Goal: Task Accomplishment & Management: Use online tool/utility

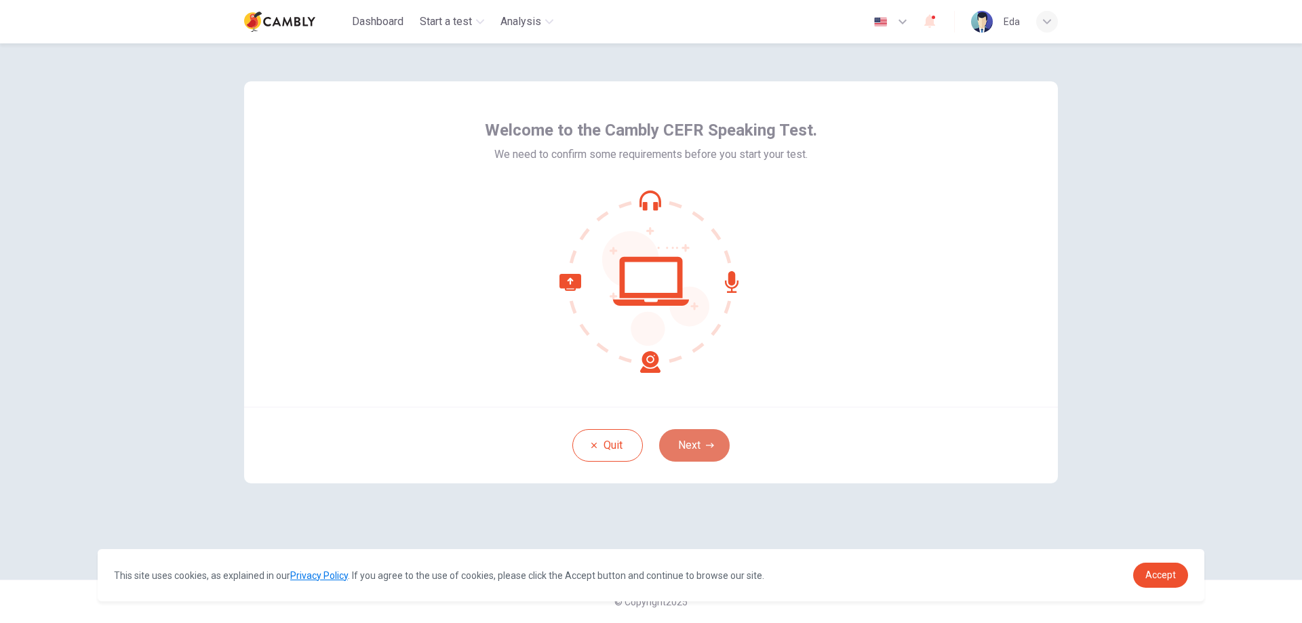
click at [709, 452] on button "Next" at bounding box center [694, 445] width 71 height 33
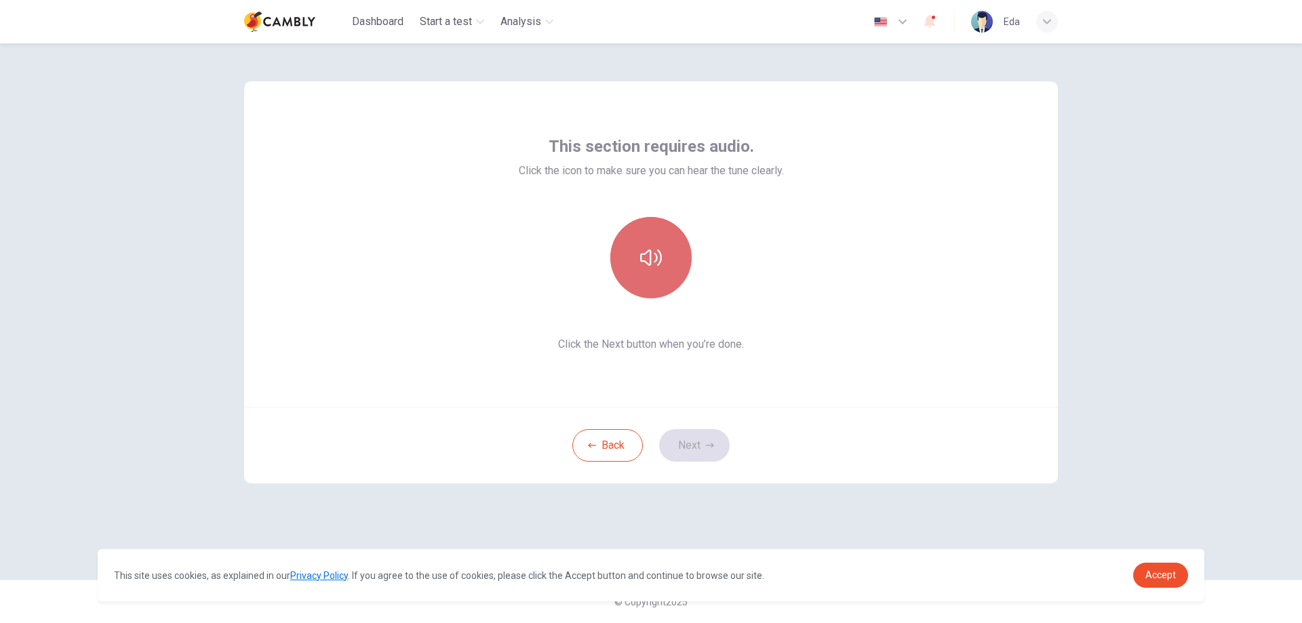
click at [653, 239] on button "button" at bounding box center [650, 257] width 81 height 81
click at [704, 437] on button "Next" at bounding box center [694, 445] width 71 height 33
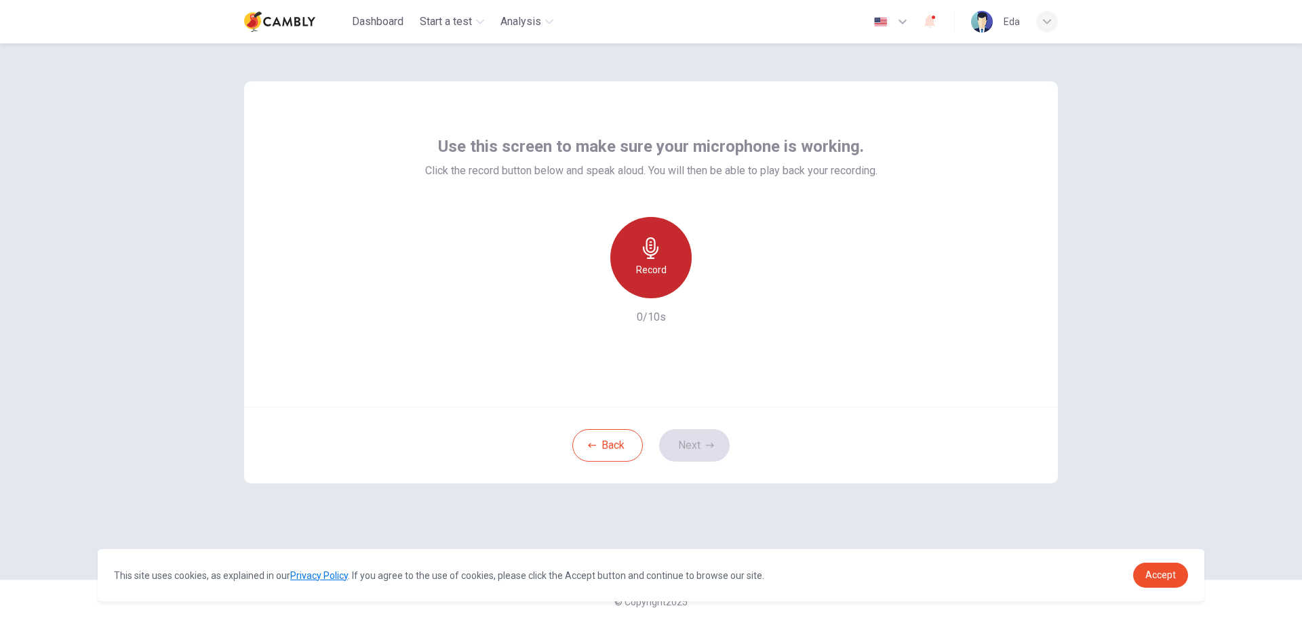
click at [656, 271] on h6 "Record" at bounding box center [651, 270] width 31 height 16
click at [675, 279] on div "Stop" at bounding box center [650, 257] width 81 height 81
click at [699, 441] on button "Next" at bounding box center [694, 445] width 71 height 33
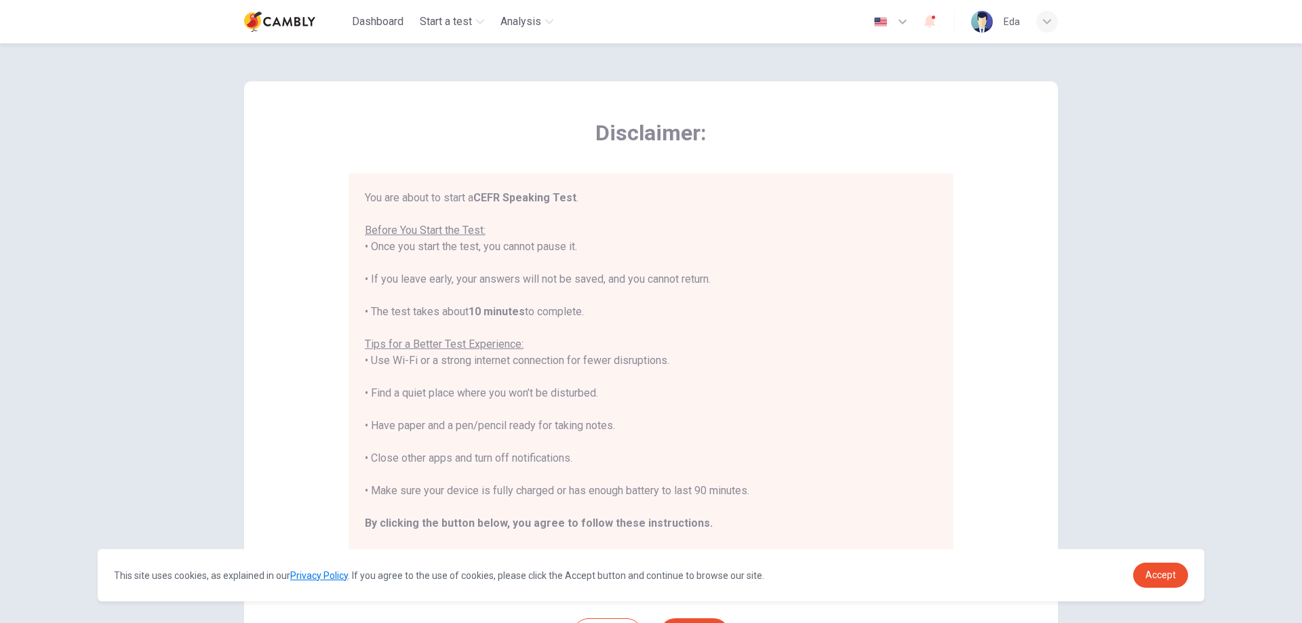
scroll to position [16, 0]
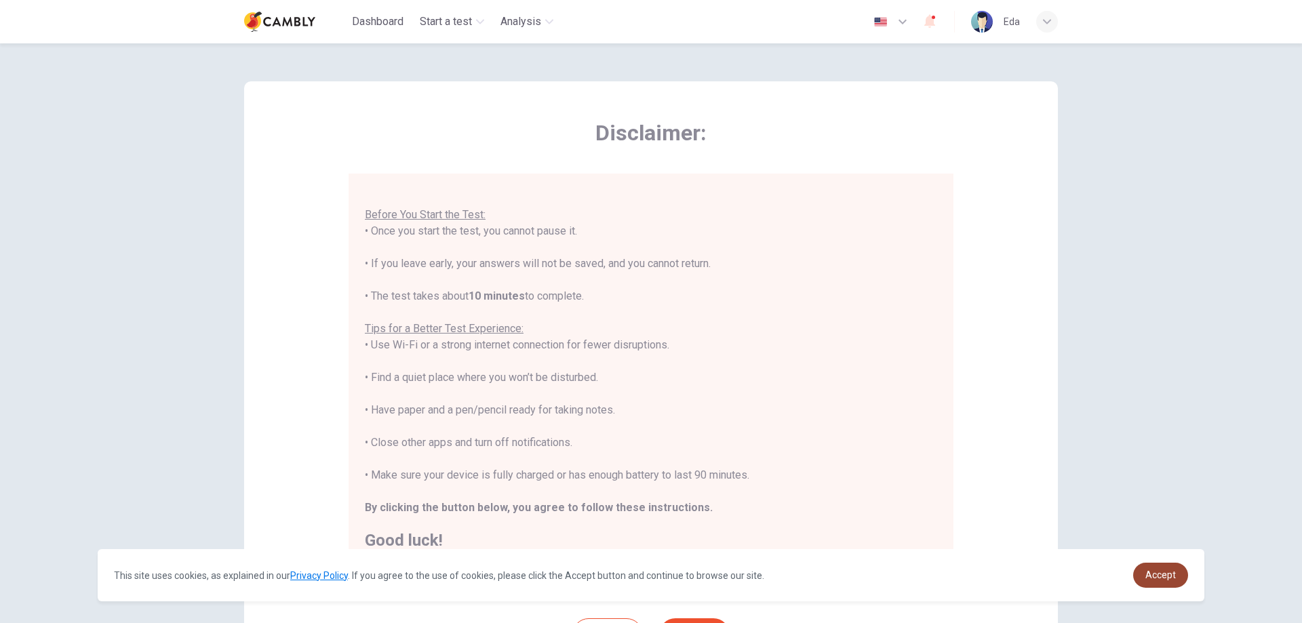
click at [1156, 571] on span "Accept" at bounding box center [1160, 575] width 31 height 11
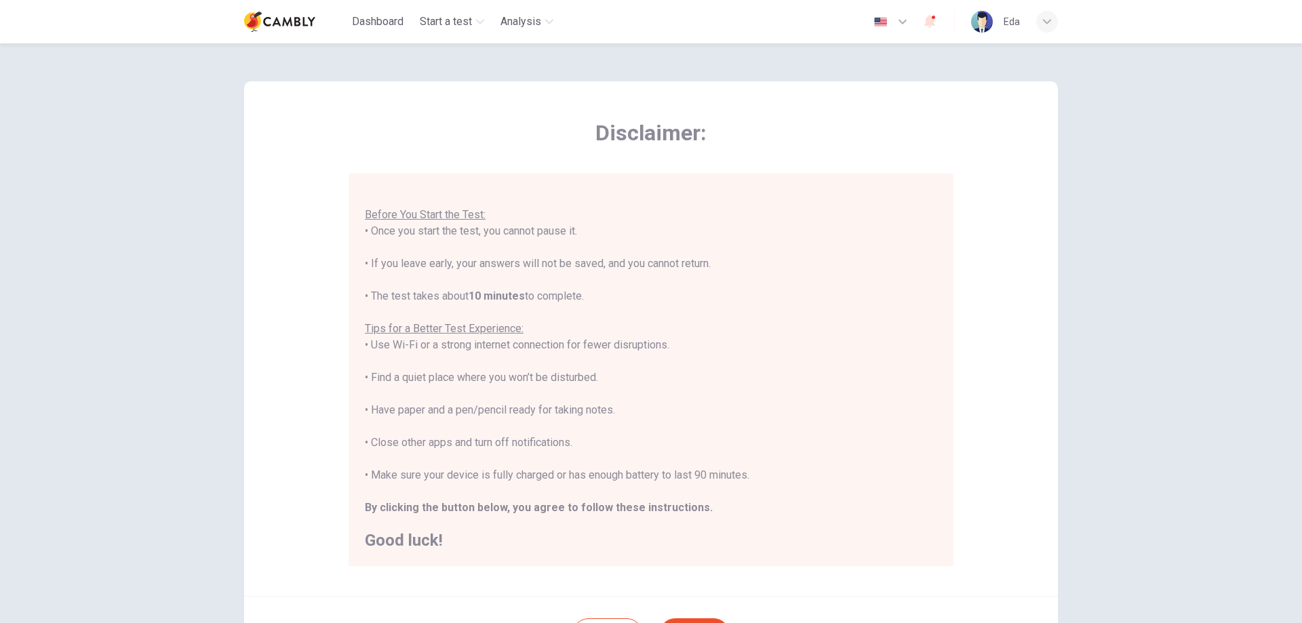
scroll to position [131, 0]
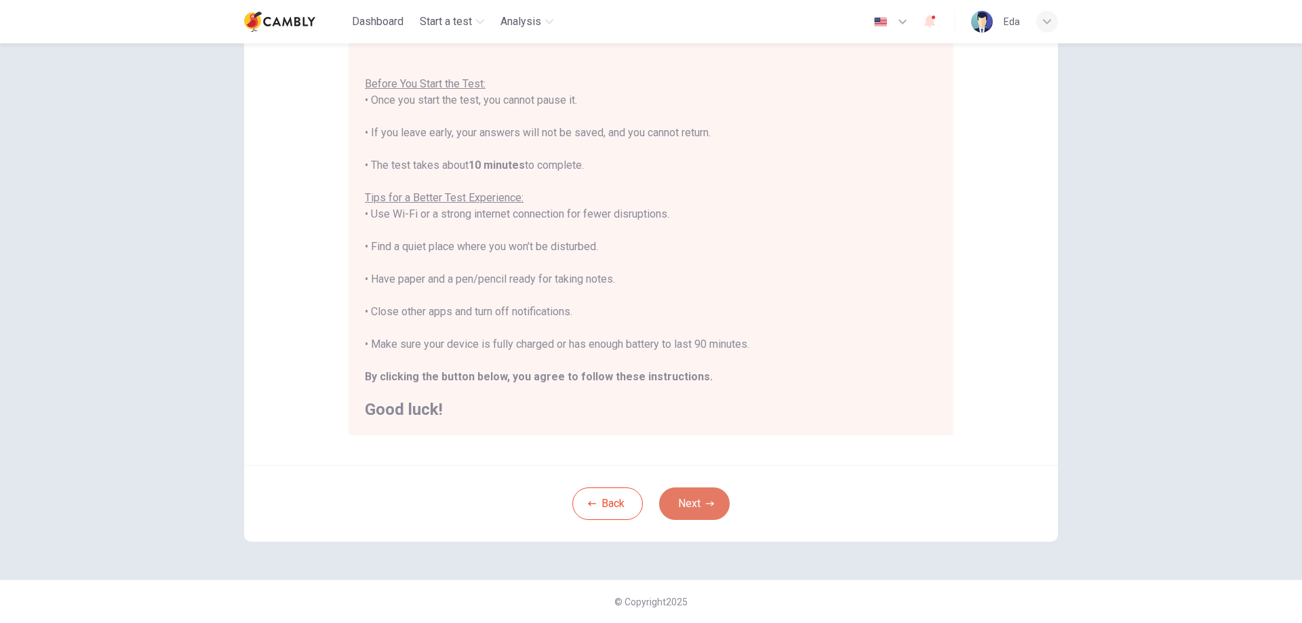
click at [670, 505] on button "Next" at bounding box center [694, 504] width 71 height 33
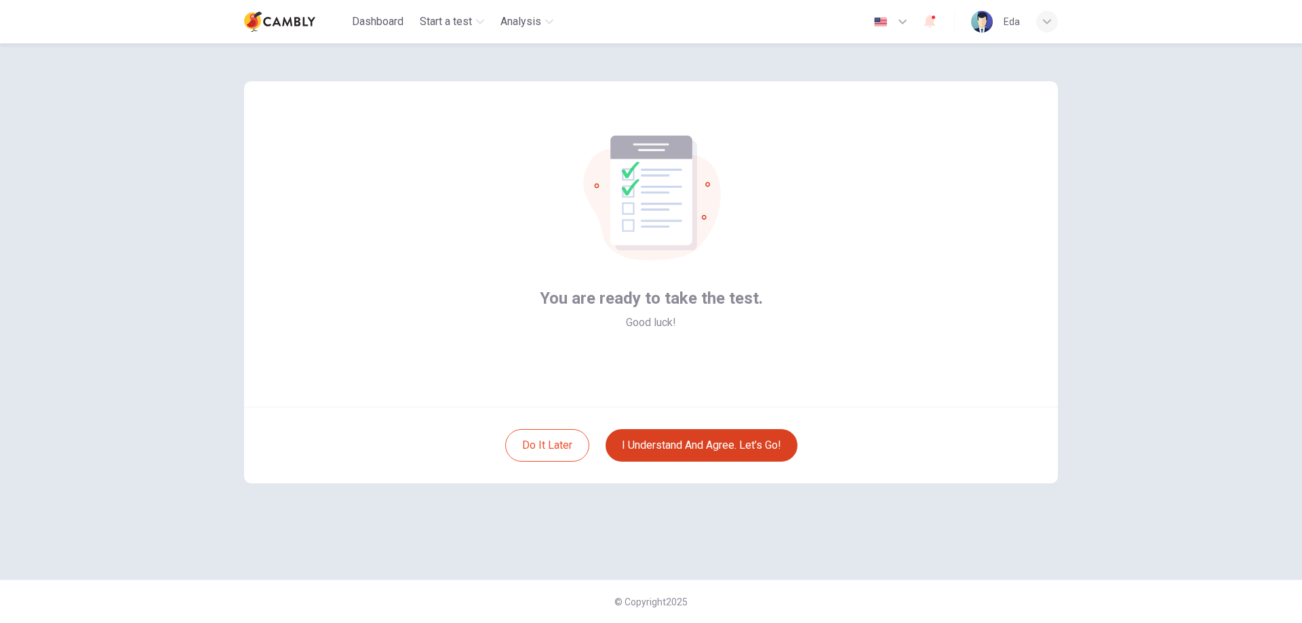
scroll to position [0, 0]
click at [718, 446] on button "I understand and agree. Let’s go!" at bounding box center [702, 445] width 192 height 33
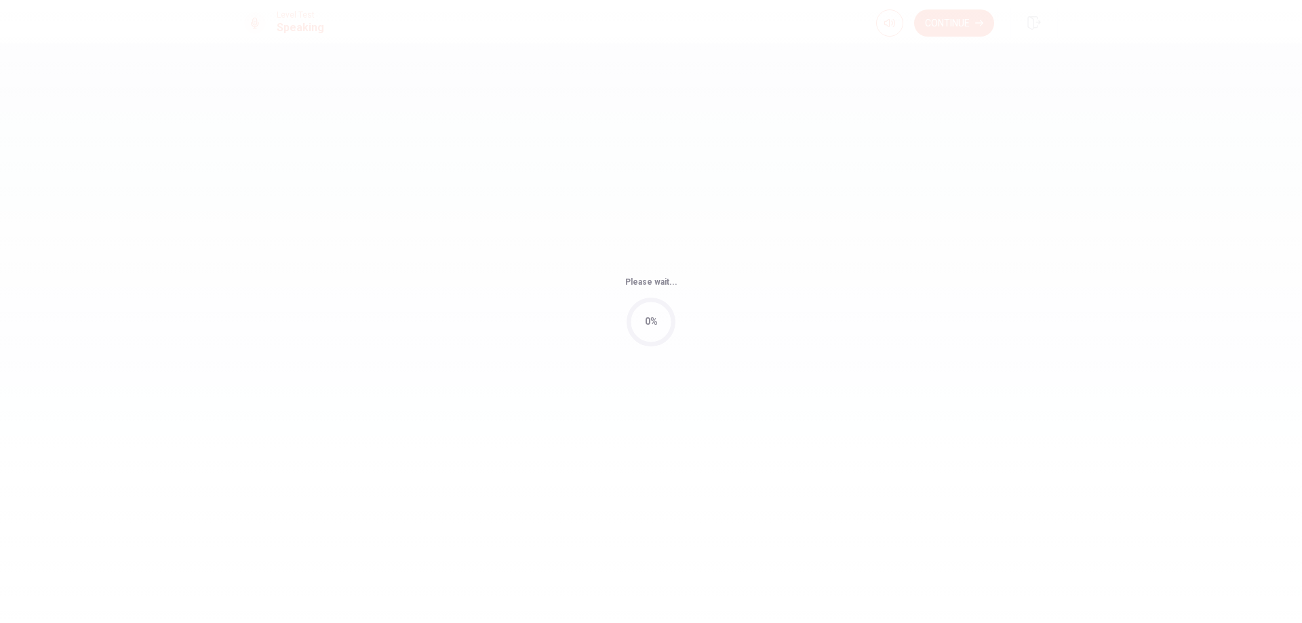
drag, startPoint x: 720, startPoint y: 473, endPoint x: 743, endPoint y: 439, distance: 41.6
click at [743, 439] on div "Please wait... 0%" at bounding box center [651, 311] width 1302 height 623
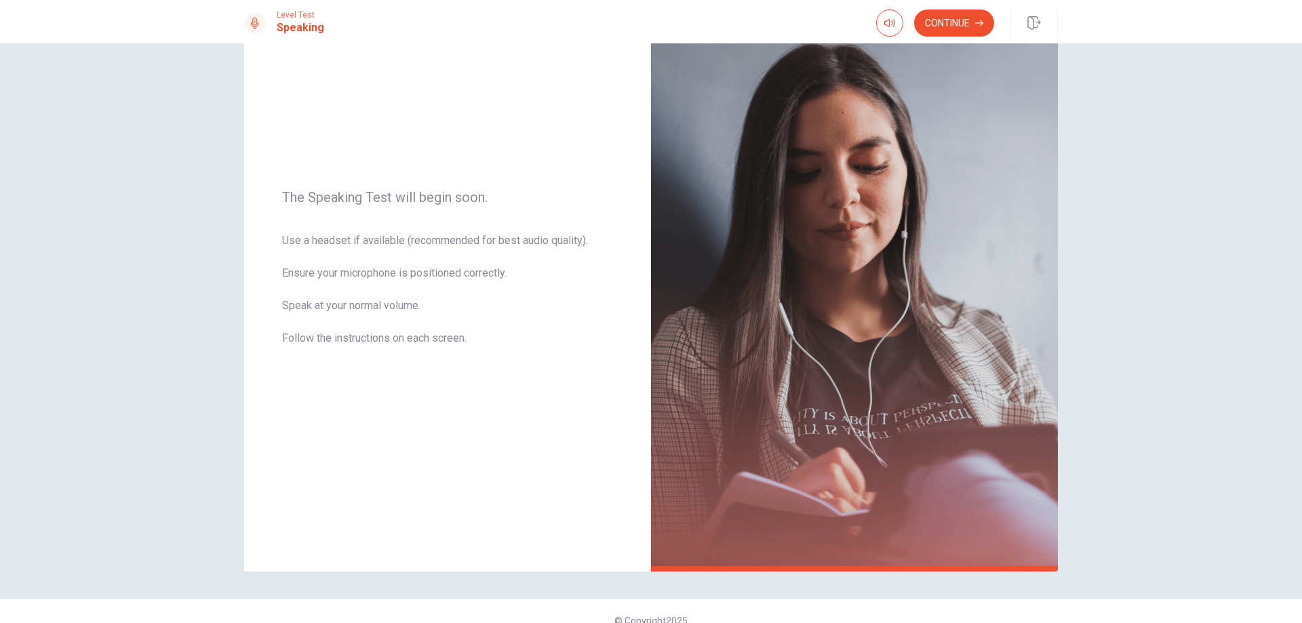
scroll to position [109, 0]
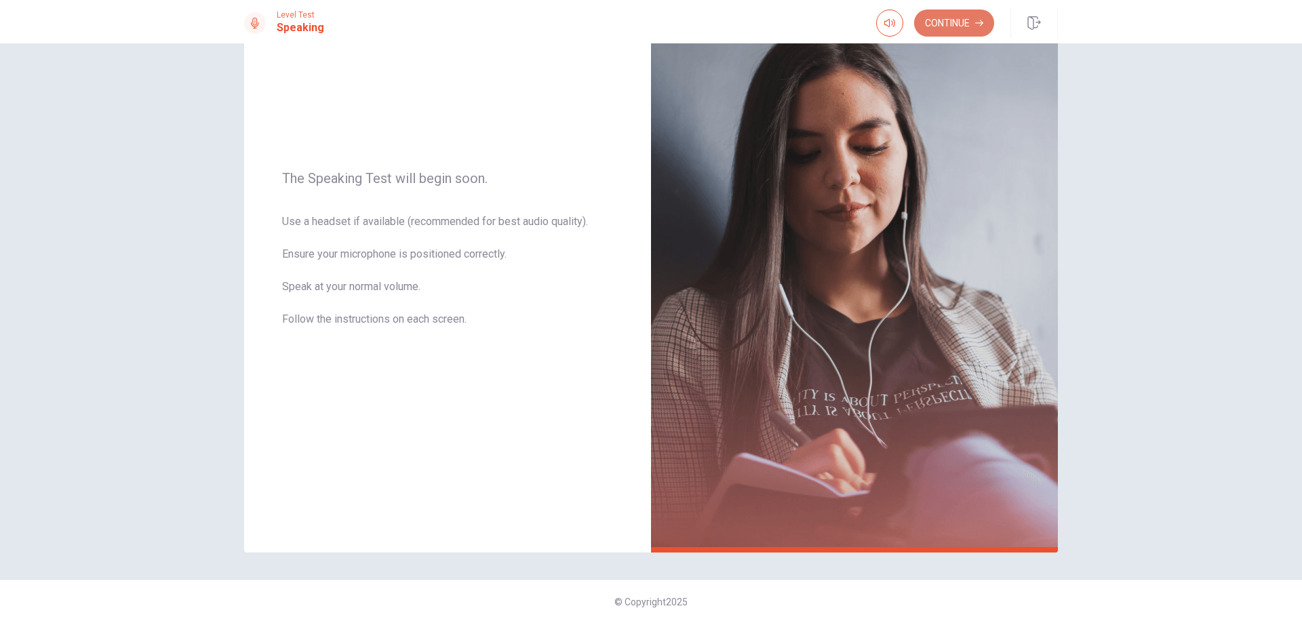
click at [974, 16] on button "Continue" at bounding box center [954, 22] width 80 height 27
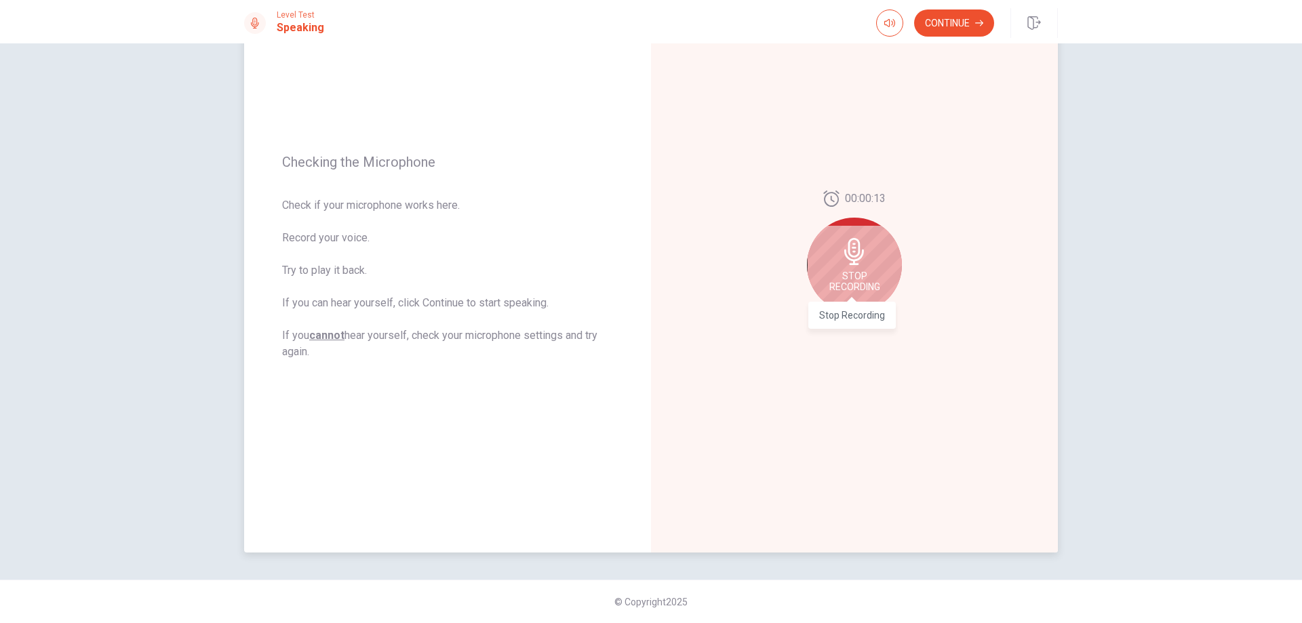
click at [868, 274] on span "Stop Recording" at bounding box center [854, 282] width 51 height 22
click at [868, 323] on icon "Play Audio" at bounding box center [869, 323] width 6 height 8
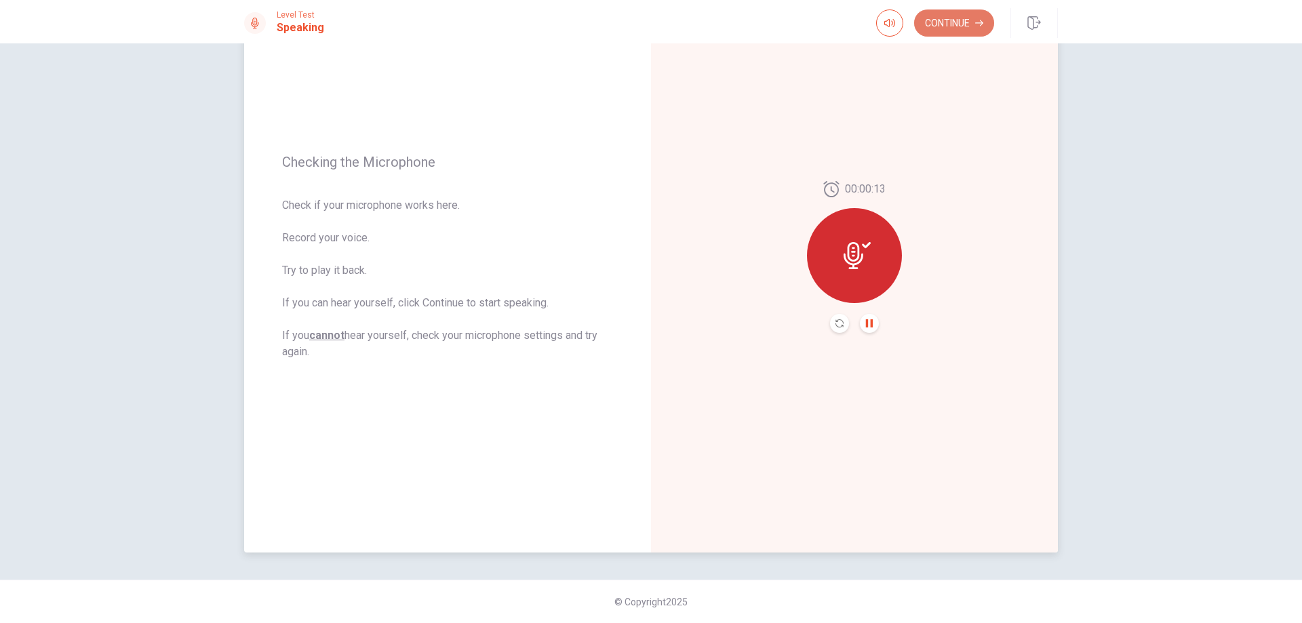
click at [954, 23] on button "Continue" at bounding box center [954, 22] width 80 height 27
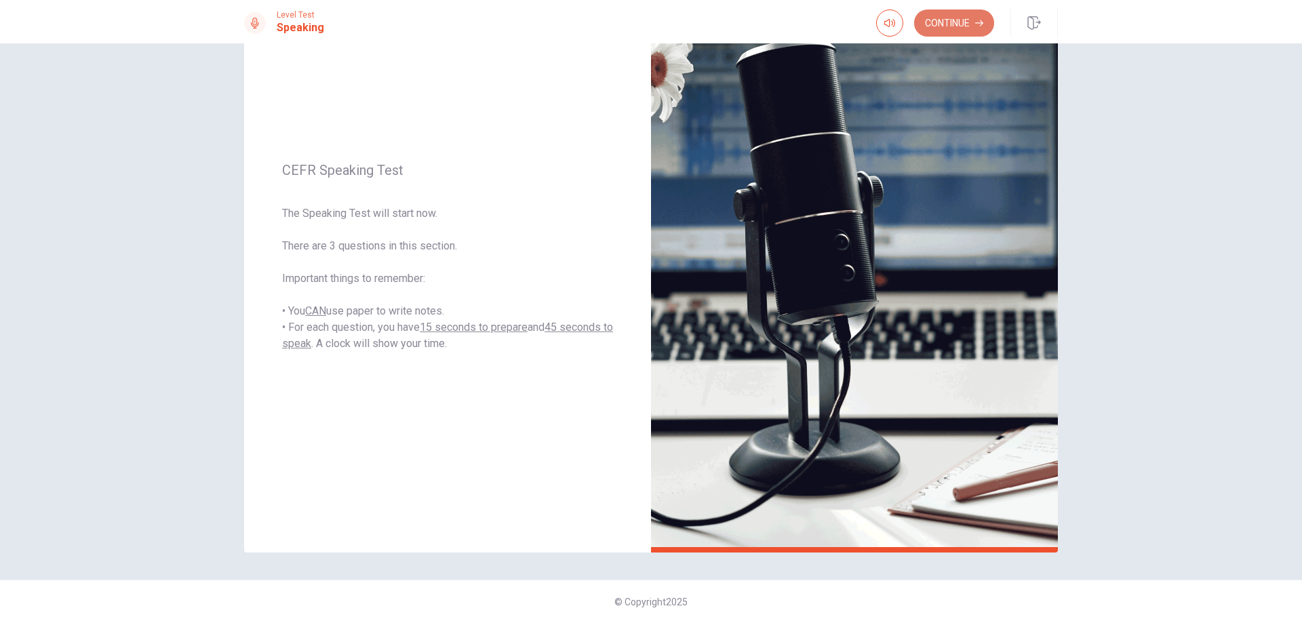
click at [970, 24] on button "Continue" at bounding box center [954, 22] width 80 height 27
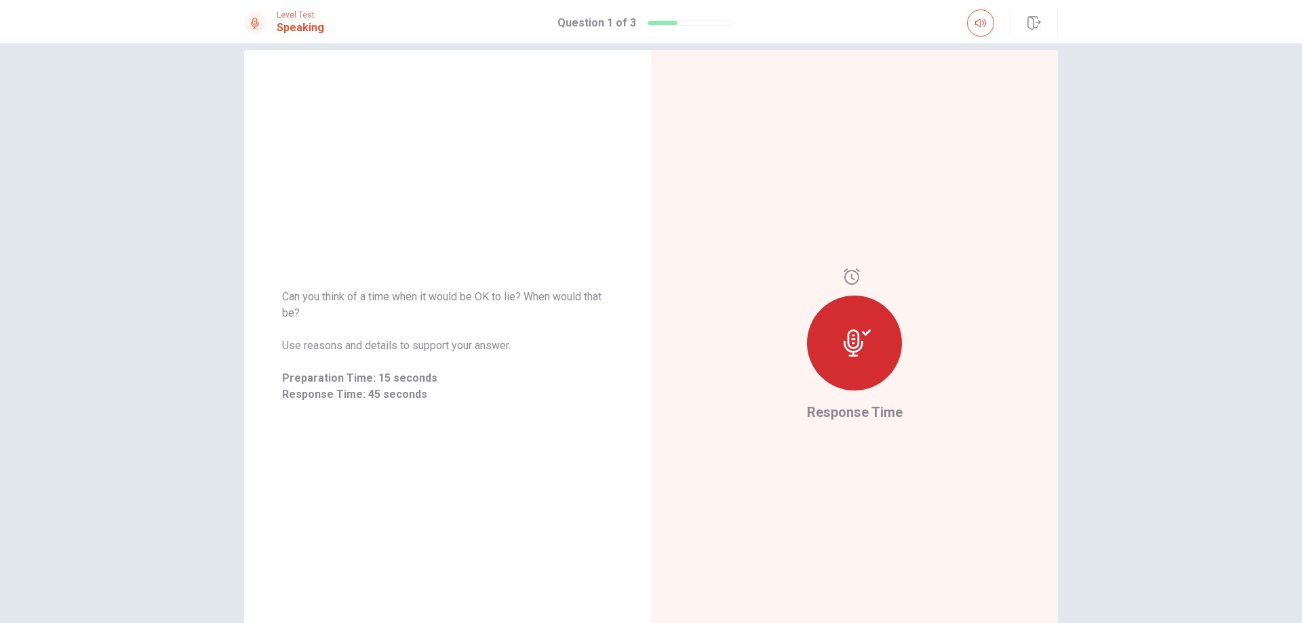
scroll to position [0, 0]
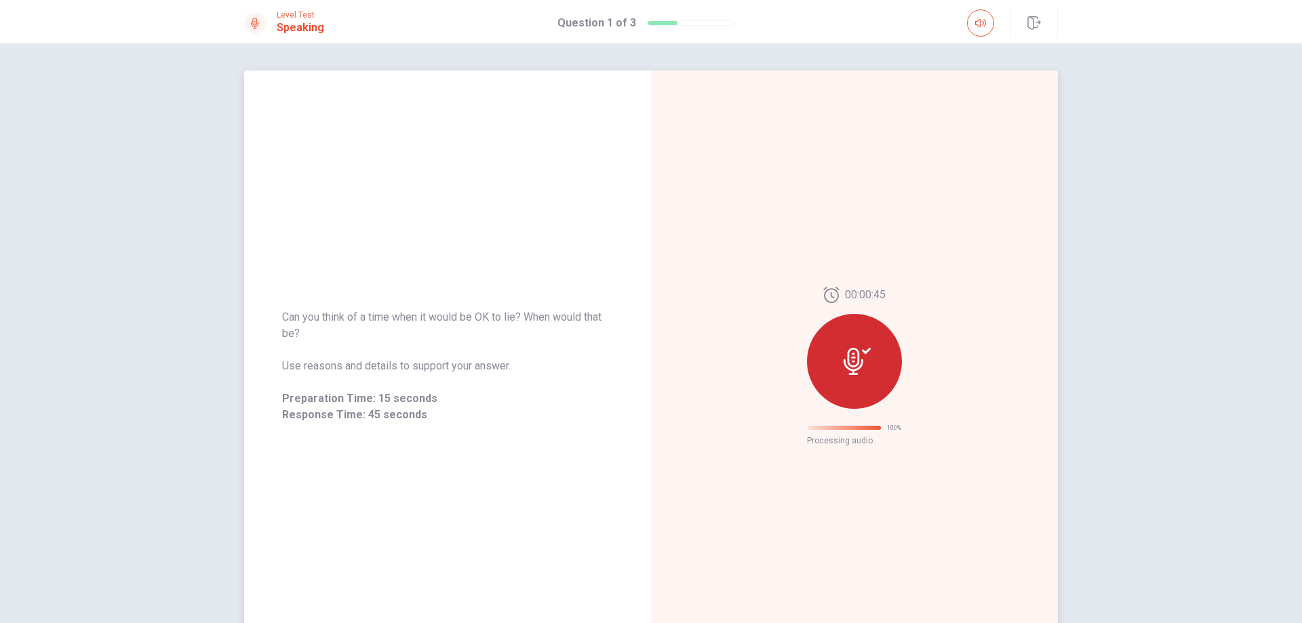
click at [873, 368] on div at bounding box center [854, 361] width 95 height 95
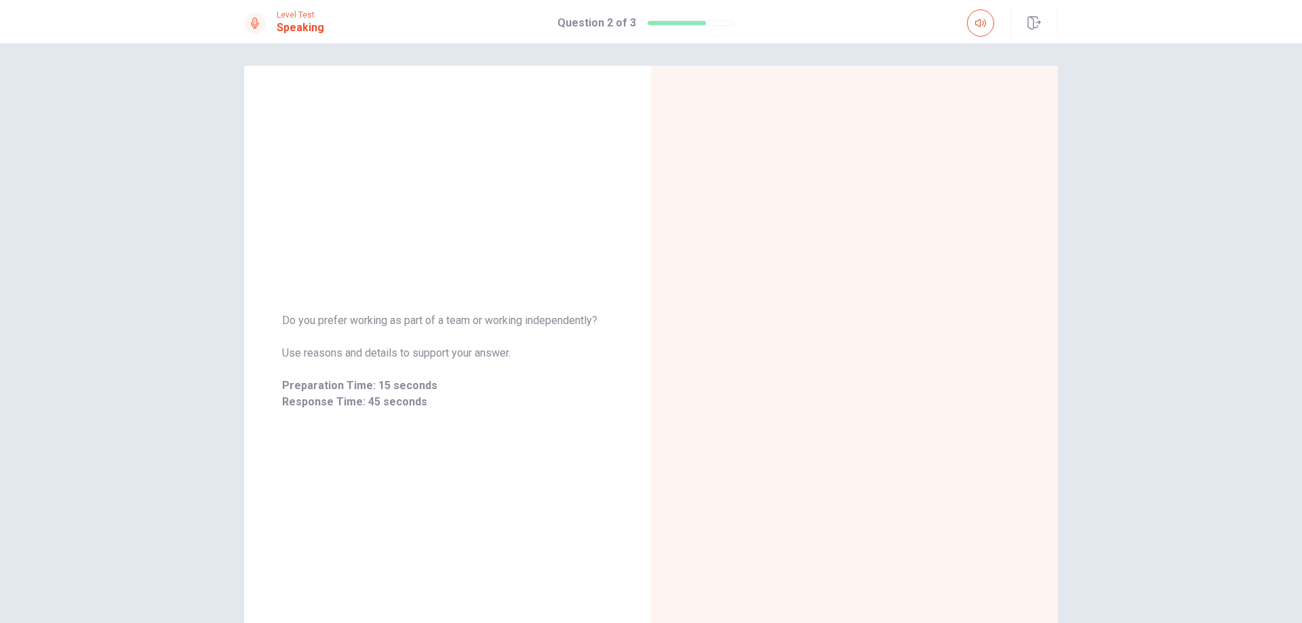
scroll to position [4, 0]
click at [880, 360] on span "Preparation Time" at bounding box center [854, 362] width 107 height 16
click at [905, 360] on div "Preparation Time 00:00:14" at bounding box center [854, 361] width 407 height 591
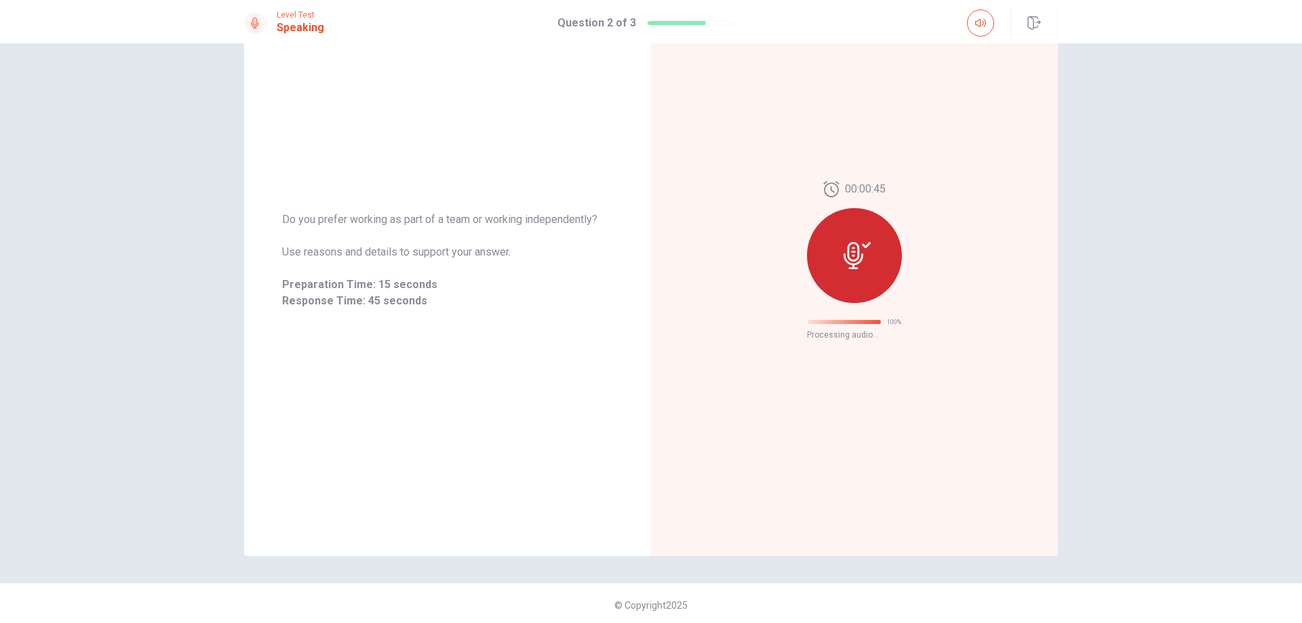
scroll to position [0, 0]
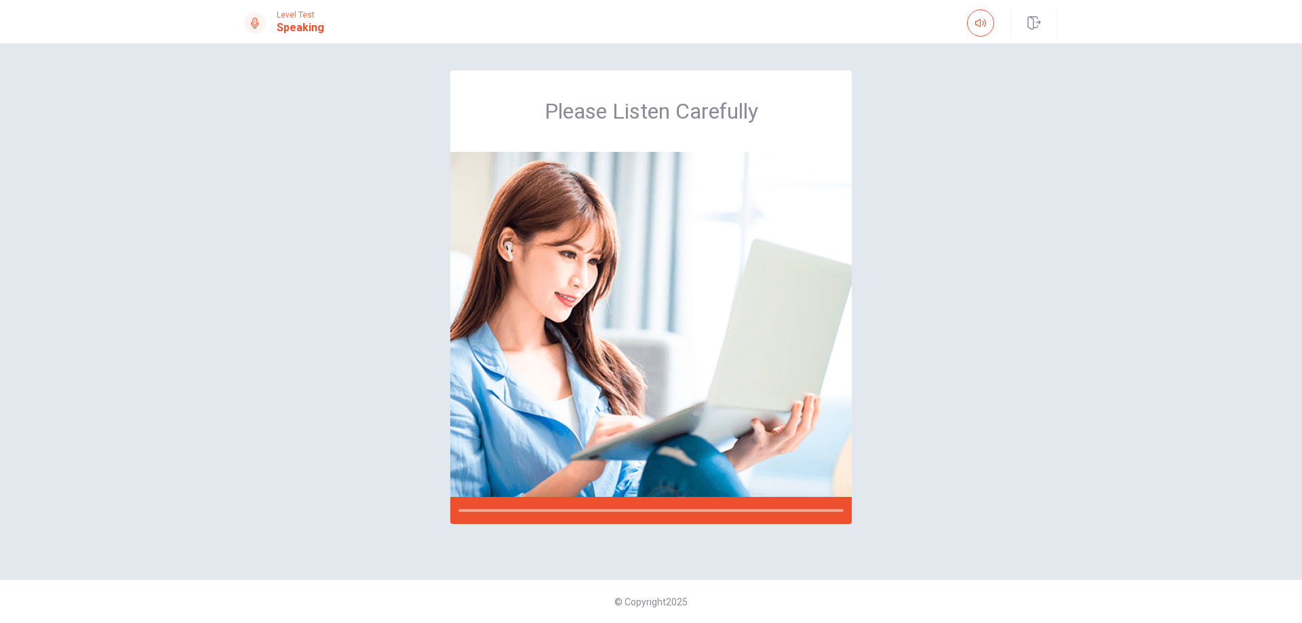
drag, startPoint x: 1301, startPoint y: 275, endPoint x: 1301, endPoint y: 260, distance: 14.9
click at [1301, 260] on div "Please Listen Carefully © Copyright 2025" at bounding box center [651, 333] width 1302 height 580
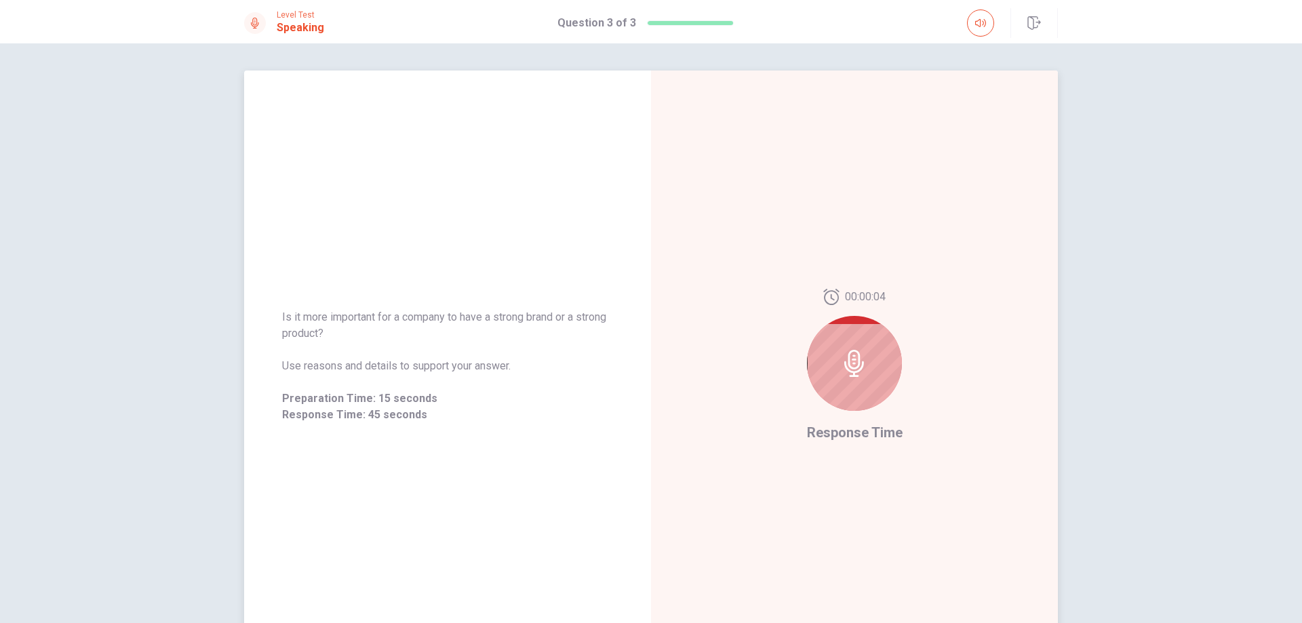
click at [850, 361] on icon at bounding box center [854, 363] width 27 height 27
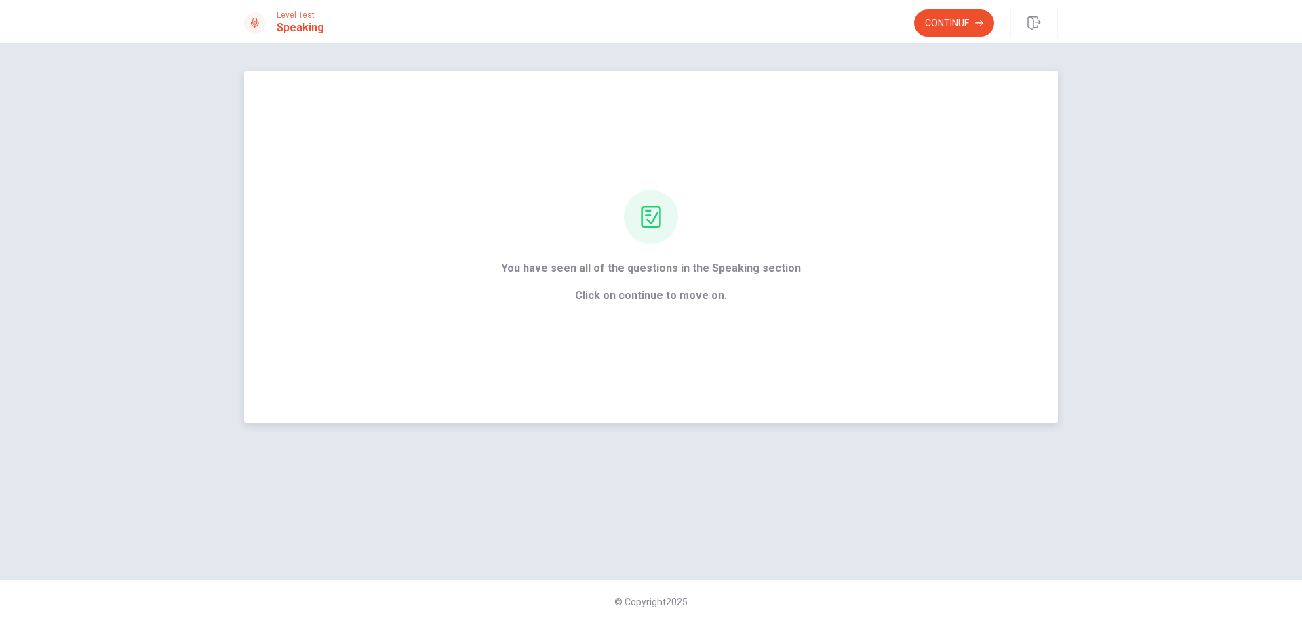
click at [698, 294] on span "Click on continue to move on." at bounding box center [651, 296] width 300 height 16
click at [946, 24] on button "Continue" at bounding box center [954, 22] width 80 height 27
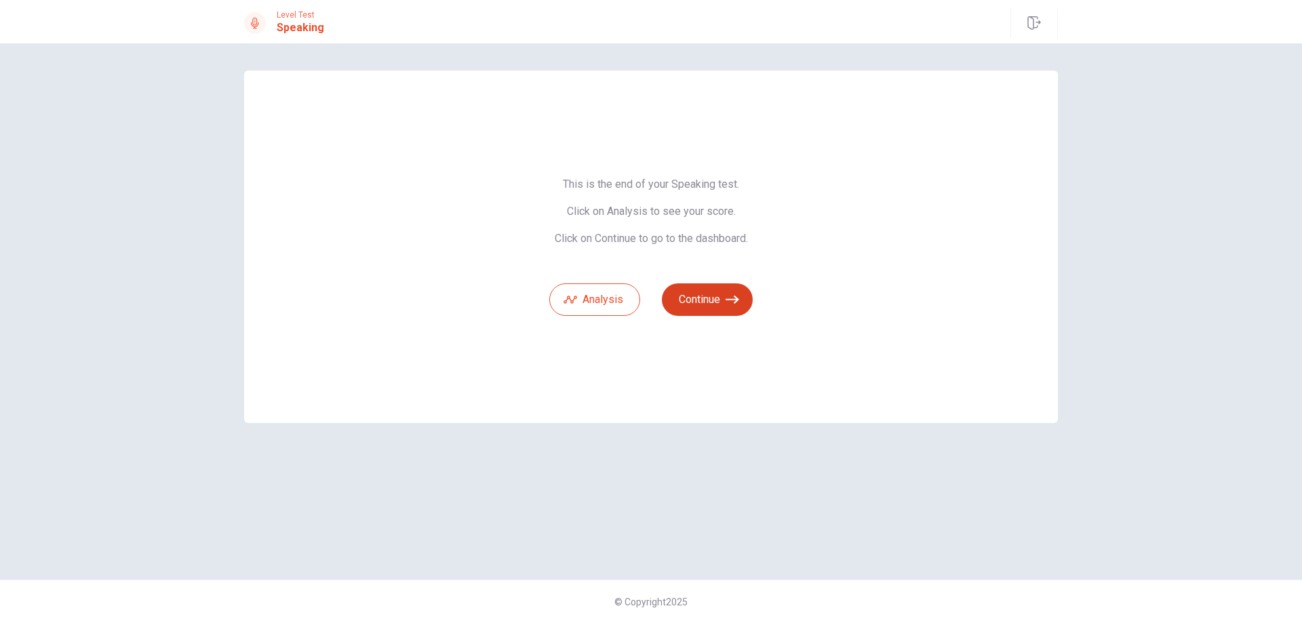
click at [749, 296] on button "Continue" at bounding box center [707, 299] width 91 height 33
